Goal: Task Accomplishment & Management: Complete application form

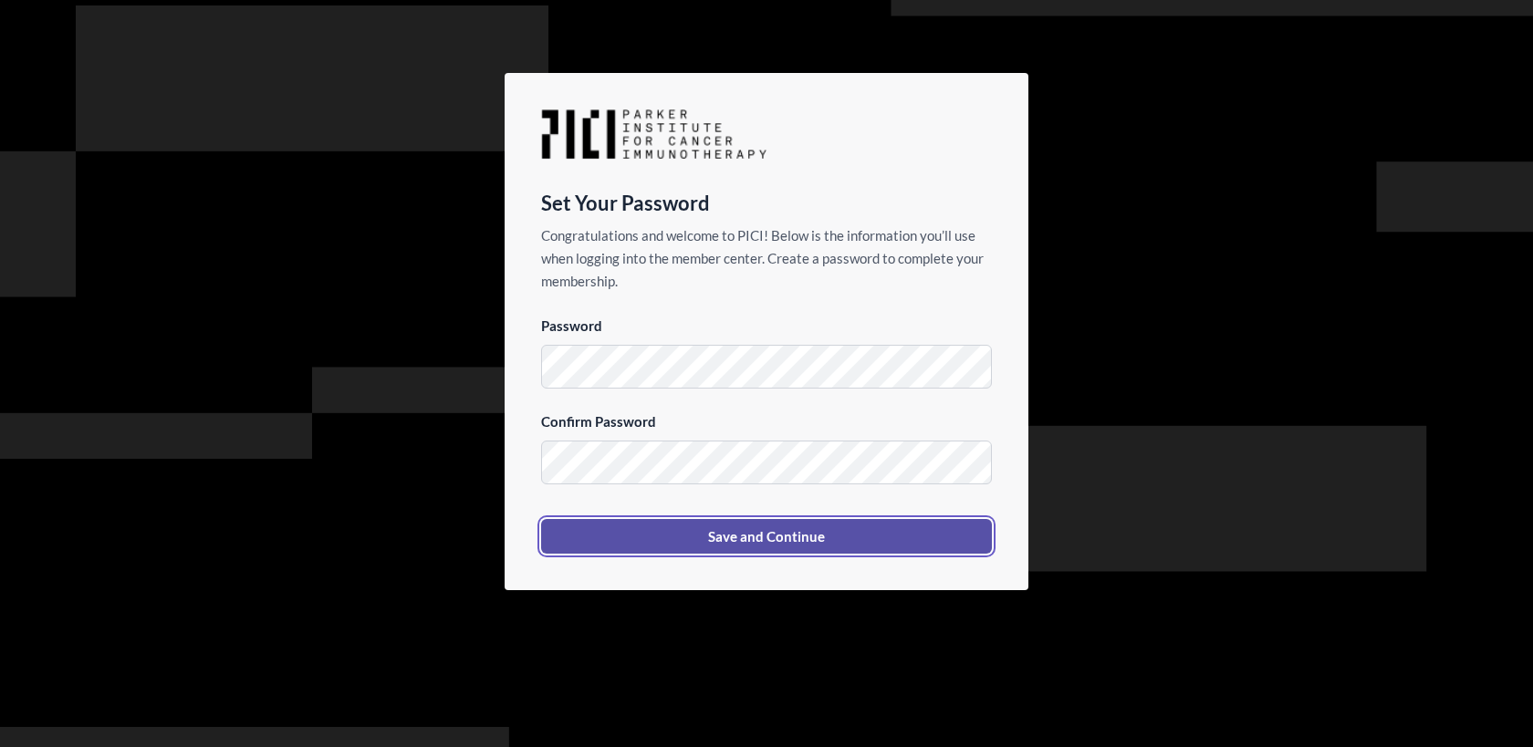
click at [732, 538] on button "Save and Continue" at bounding box center [766, 536] width 451 height 35
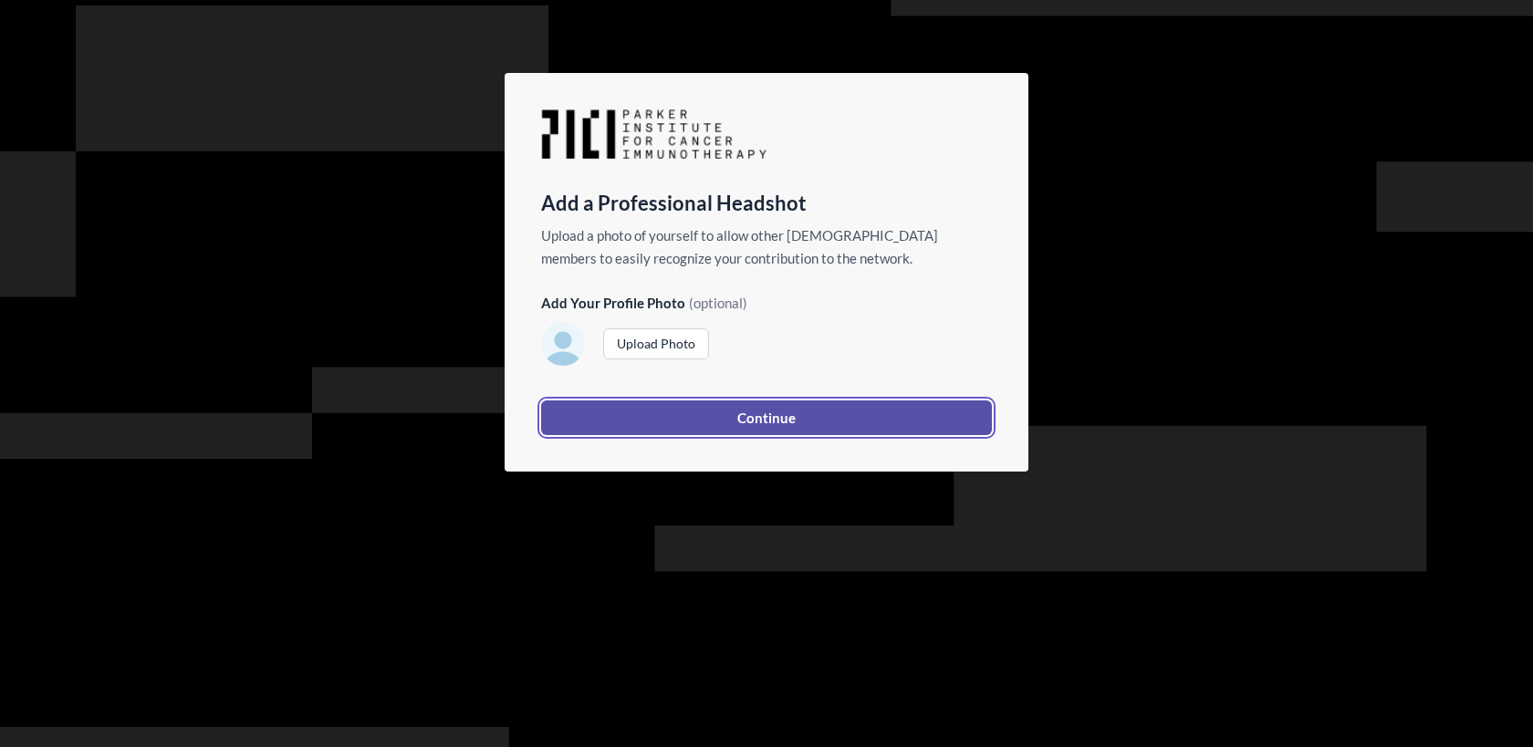
click at [820, 413] on button "Continue" at bounding box center [766, 418] width 451 height 35
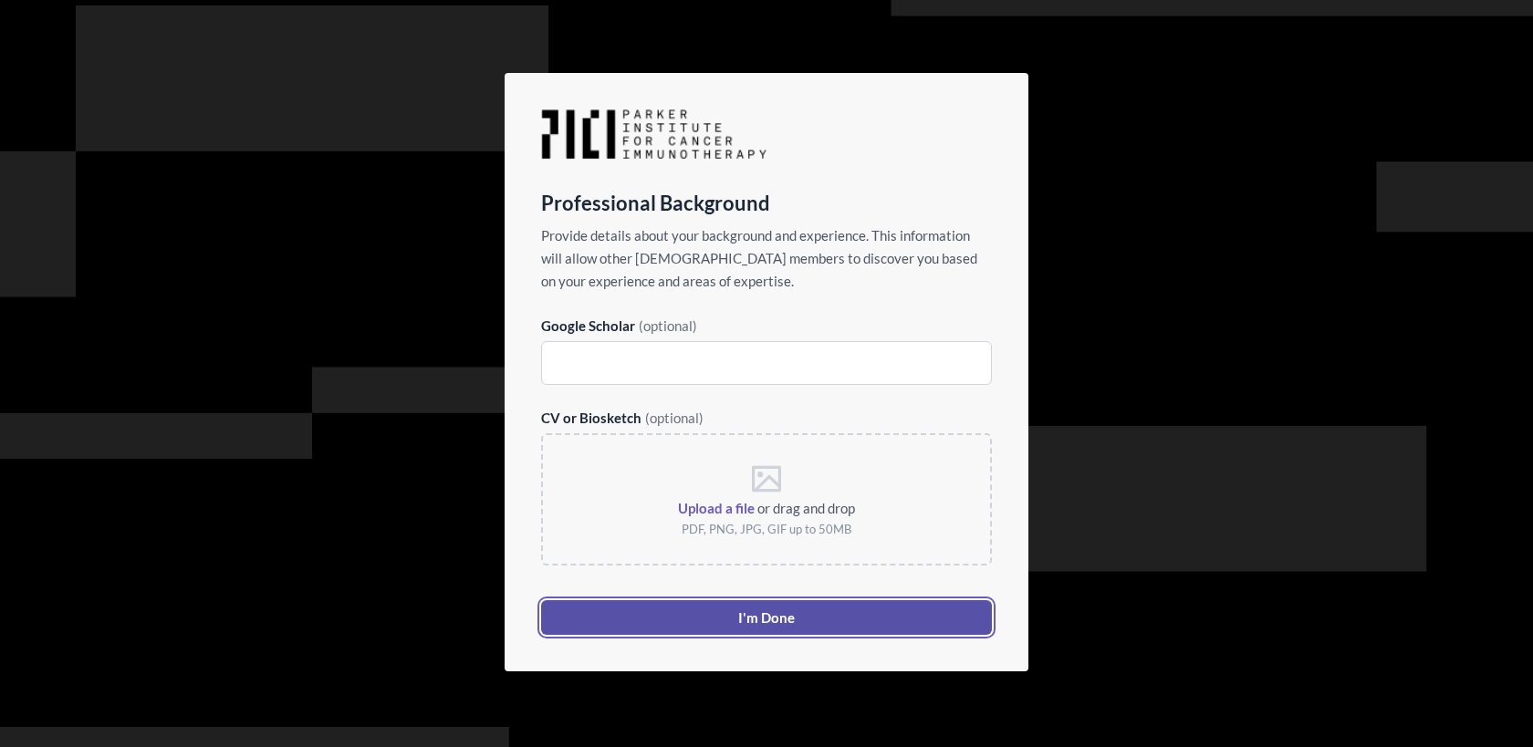
click at [738, 611] on button "I'm Done" at bounding box center [766, 618] width 451 height 35
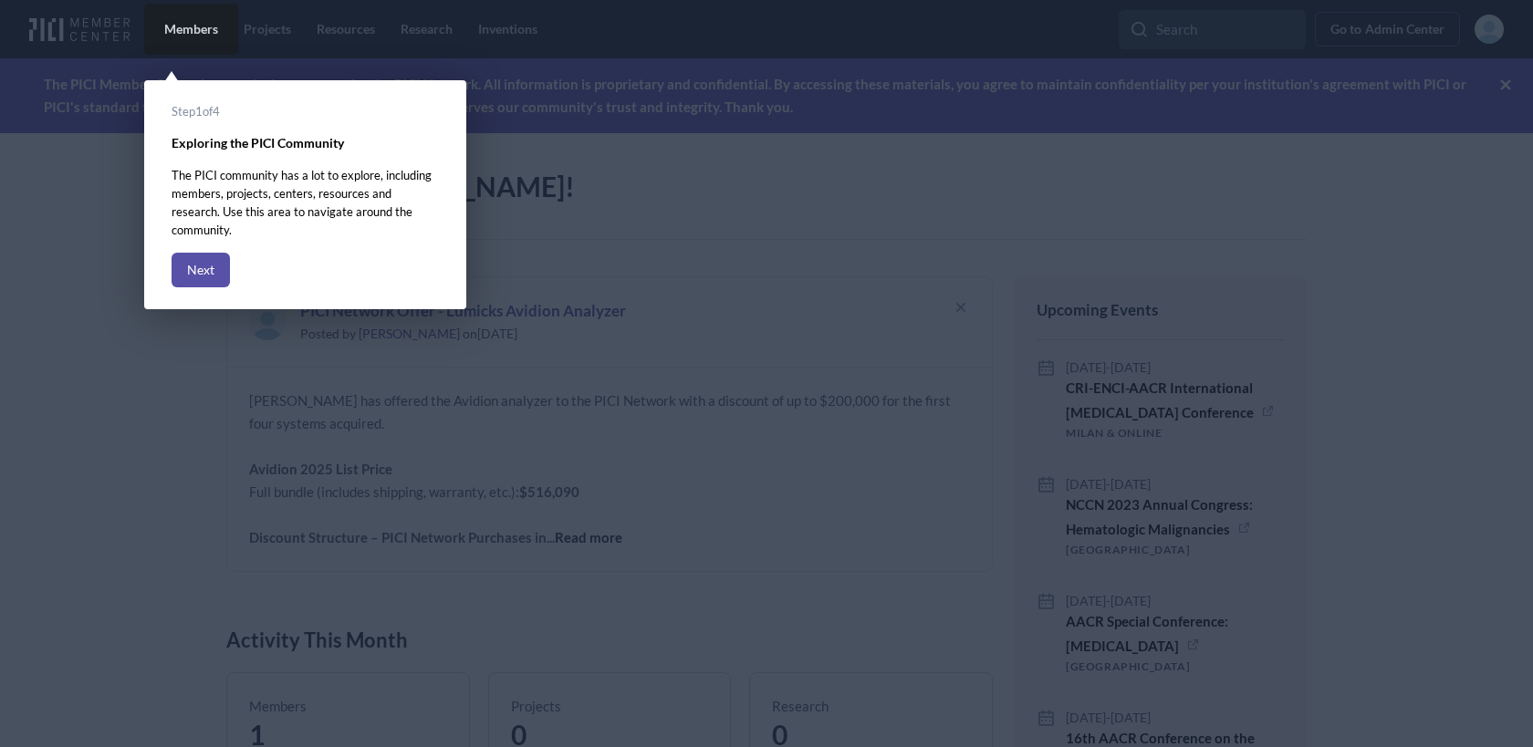
click at [215, 256] on button "Next" at bounding box center [201, 270] width 58 height 35
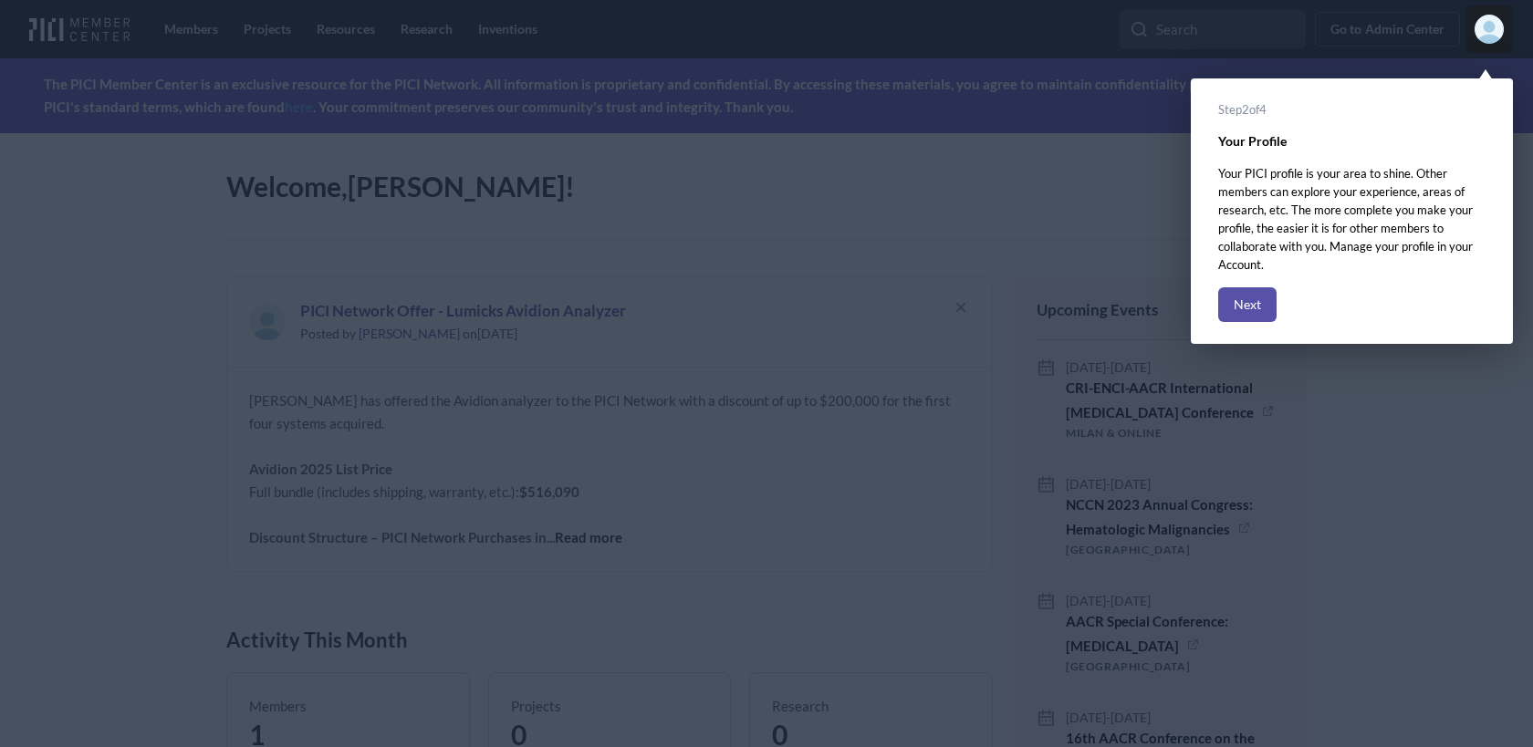
click at [1261, 306] on button "Next" at bounding box center [1247, 304] width 58 height 35
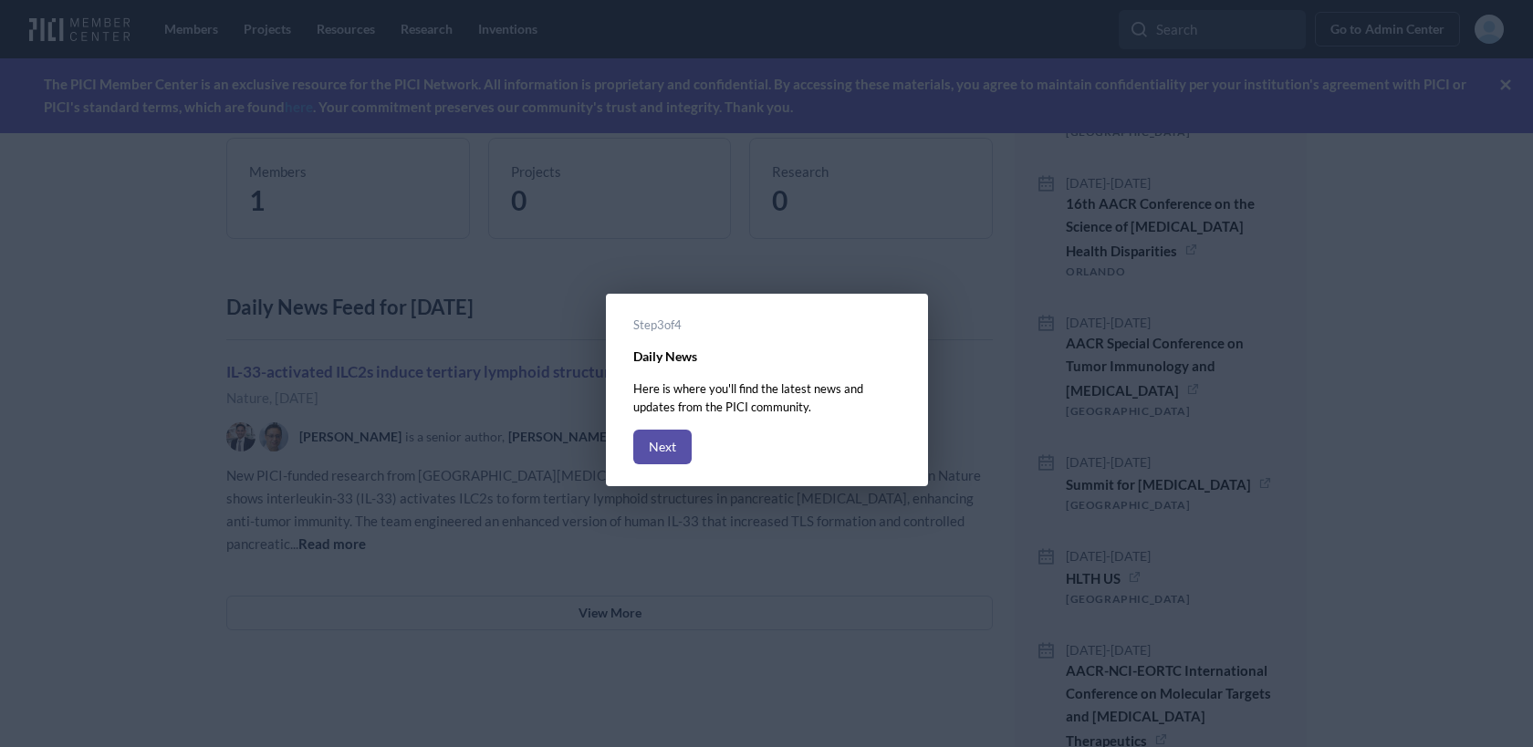
scroll to position [545, 0]
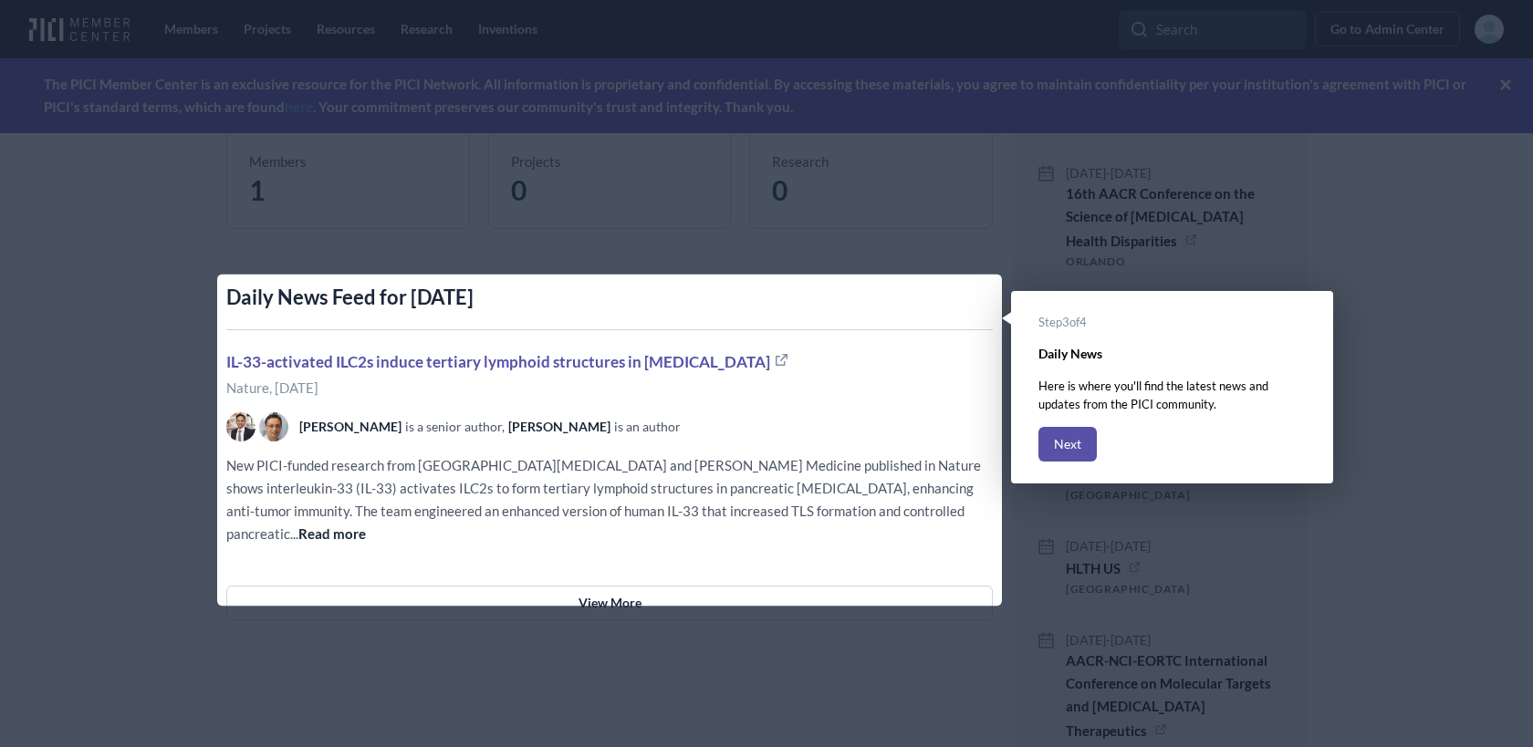
click at [1064, 448] on button "Next" at bounding box center [1068, 444] width 58 height 35
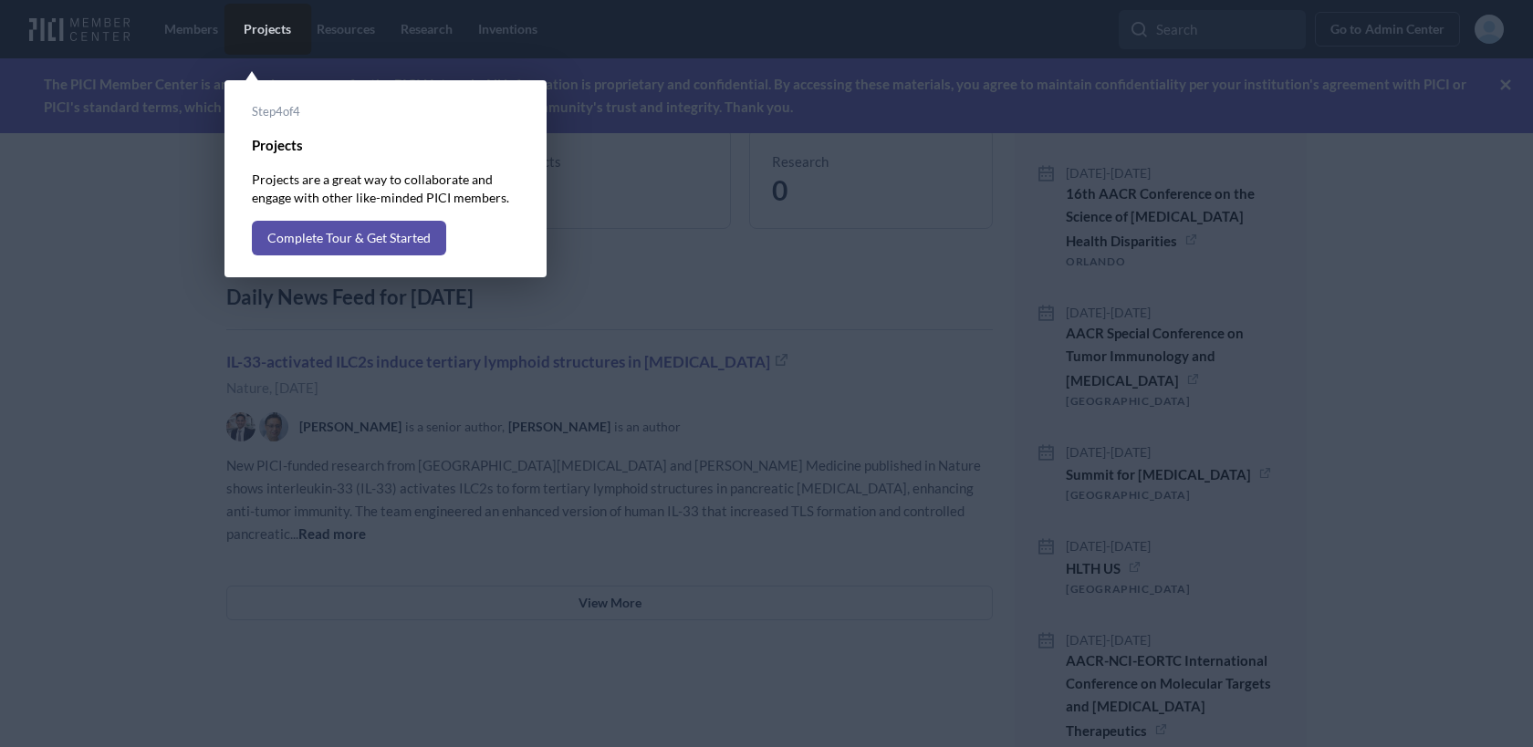
click at [383, 235] on button "Complete Tour & Get Started" at bounding box center [349, 238] width 194 height 35
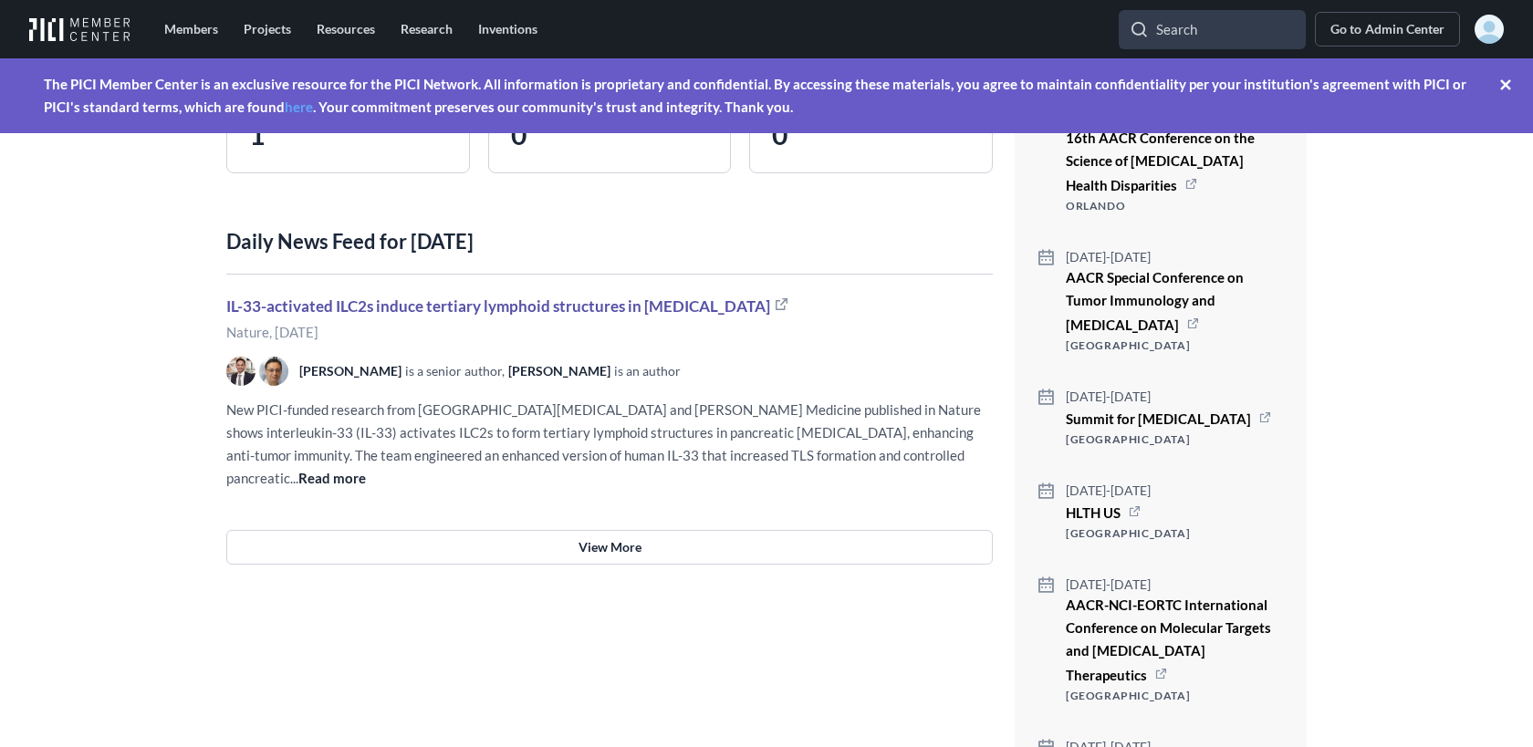
scroll to position [0, 0]
